Goal: Information Seeking & Learning: Learn about a topic

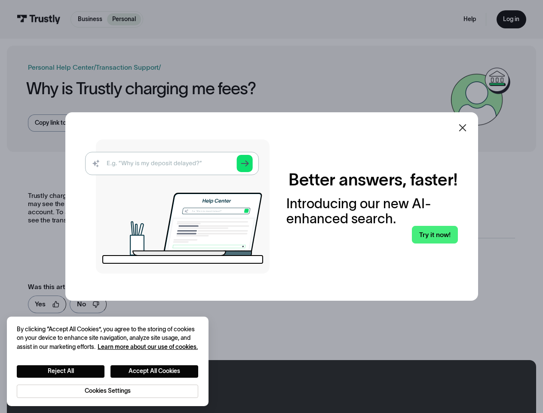
click at [270, 206] on img at bounding box center [177, 206] width 185 height 134
click at [466, 128] on icon at bounding box center [462, 127] width 7 height 7
click at [61, 371] on button "Reject All" at bounding box center [61, 371] width 88 height 12
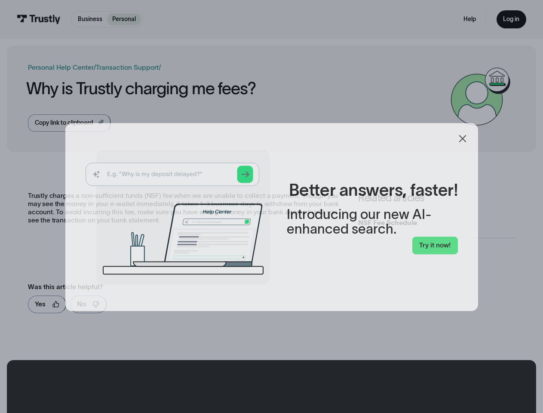
click at [155, 371] on button "Accept All Cookies" at bounding box center [155, 371] width 88 height 12
